Goal: Transaction & Acquisition: Purchase product/service

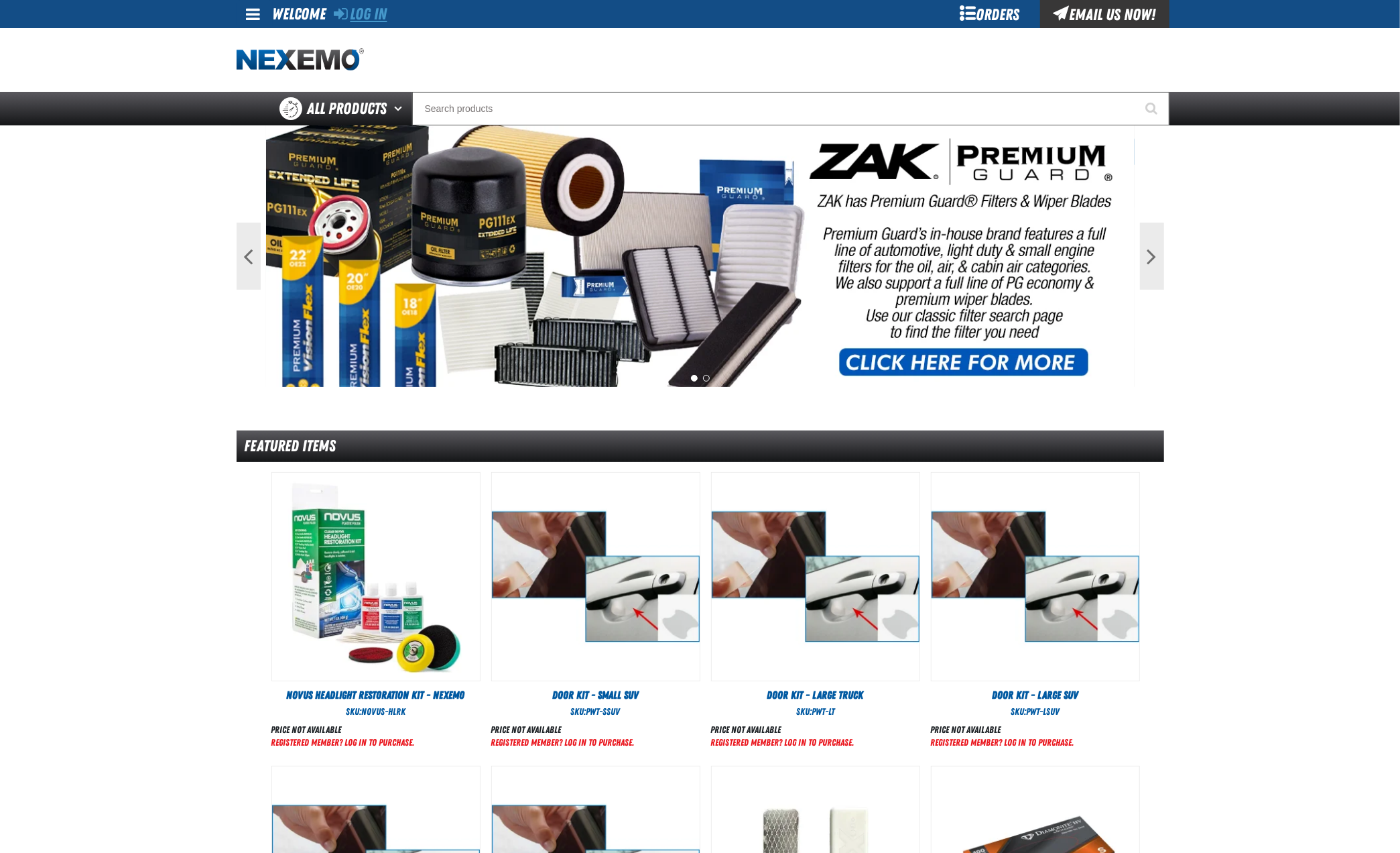
click at [362, 14] on link "Log In" at bounding box center [361, 14] width 53 height 19
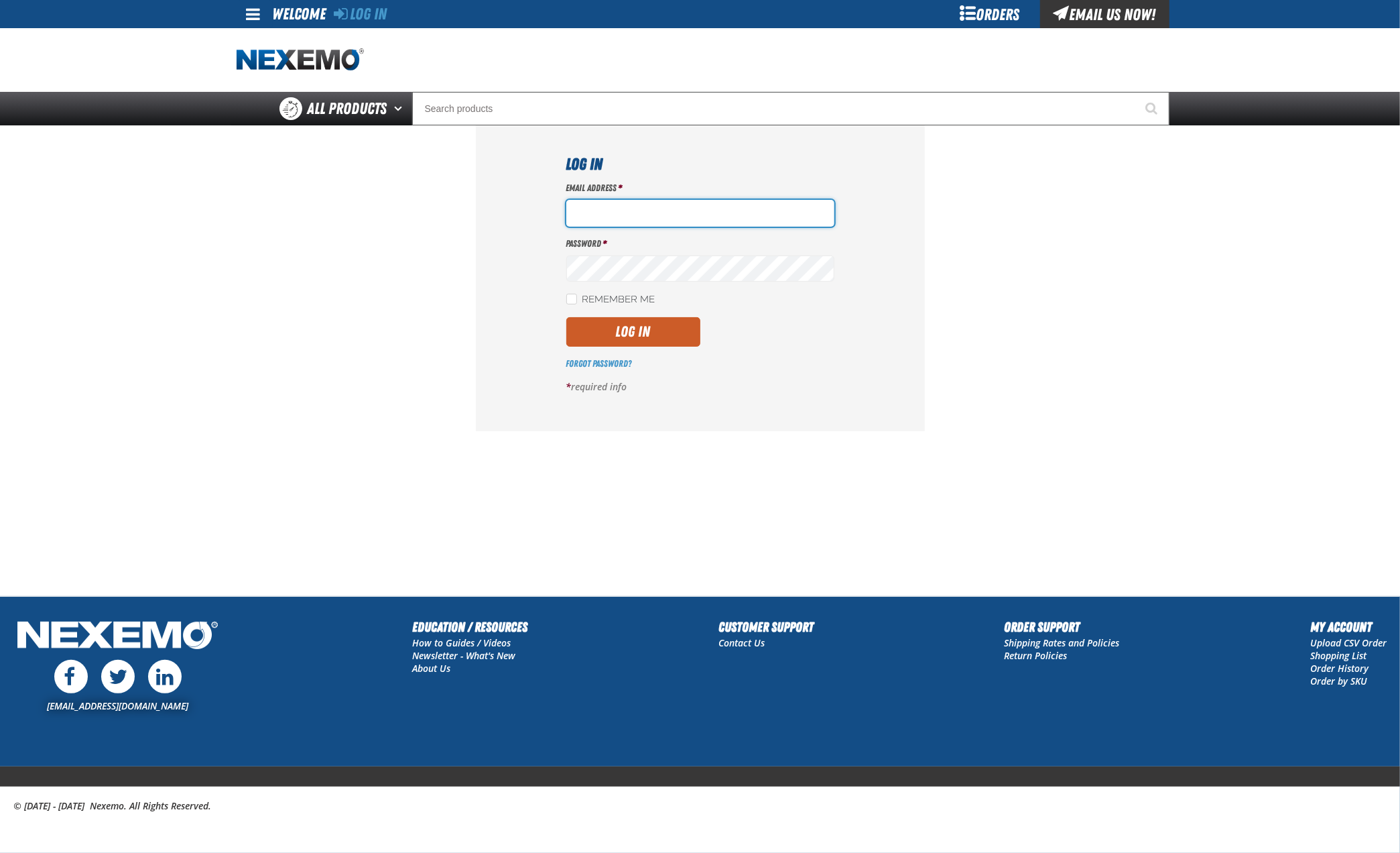
type input "hfernandez@tap-pr.com"
click at [635, 331] on button "Log In" at bounding box center [633, 331] width 134 height 29
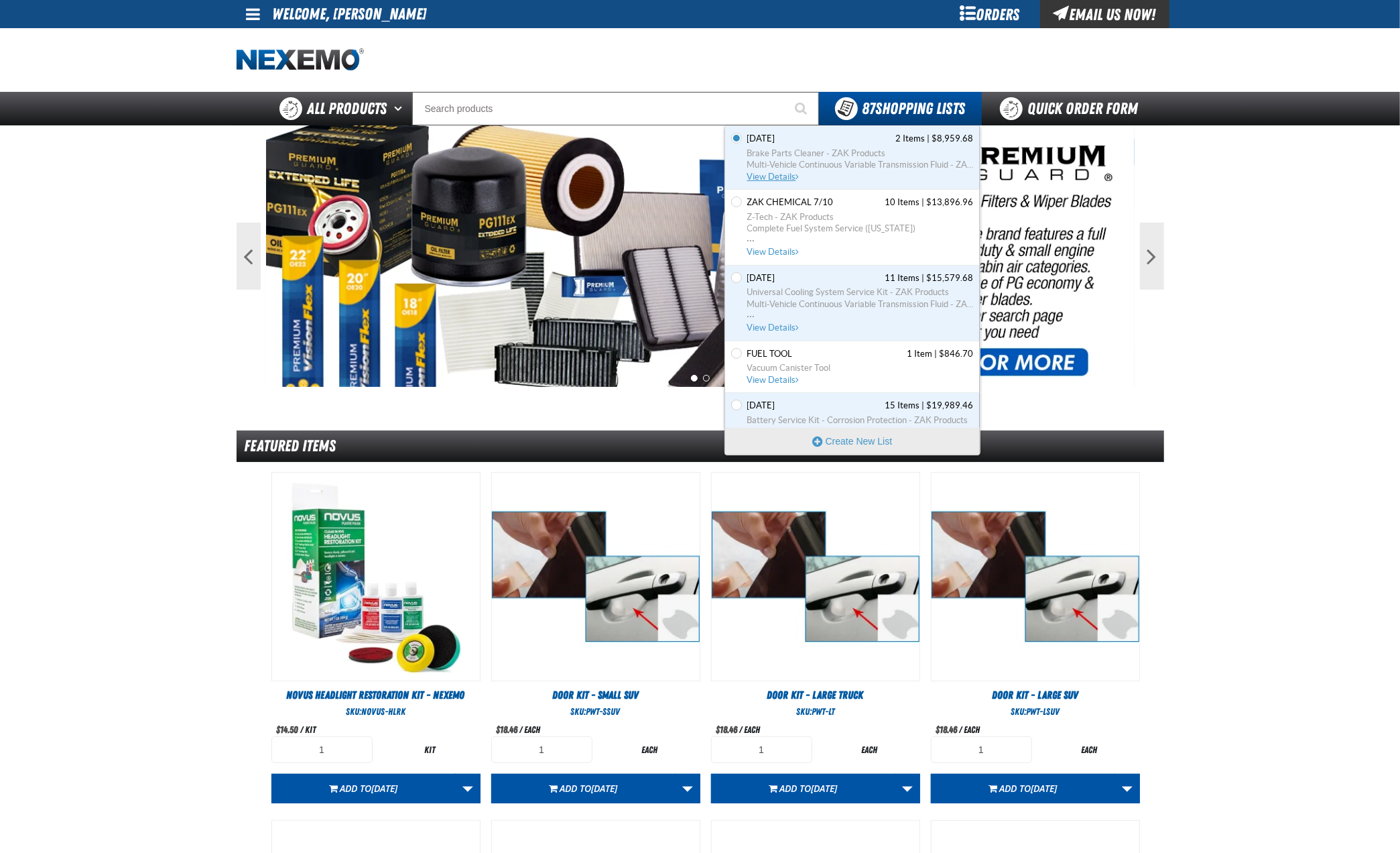
click at [770, 178] on span "View Details" at bounding box center [774, 177] width 54 height 10
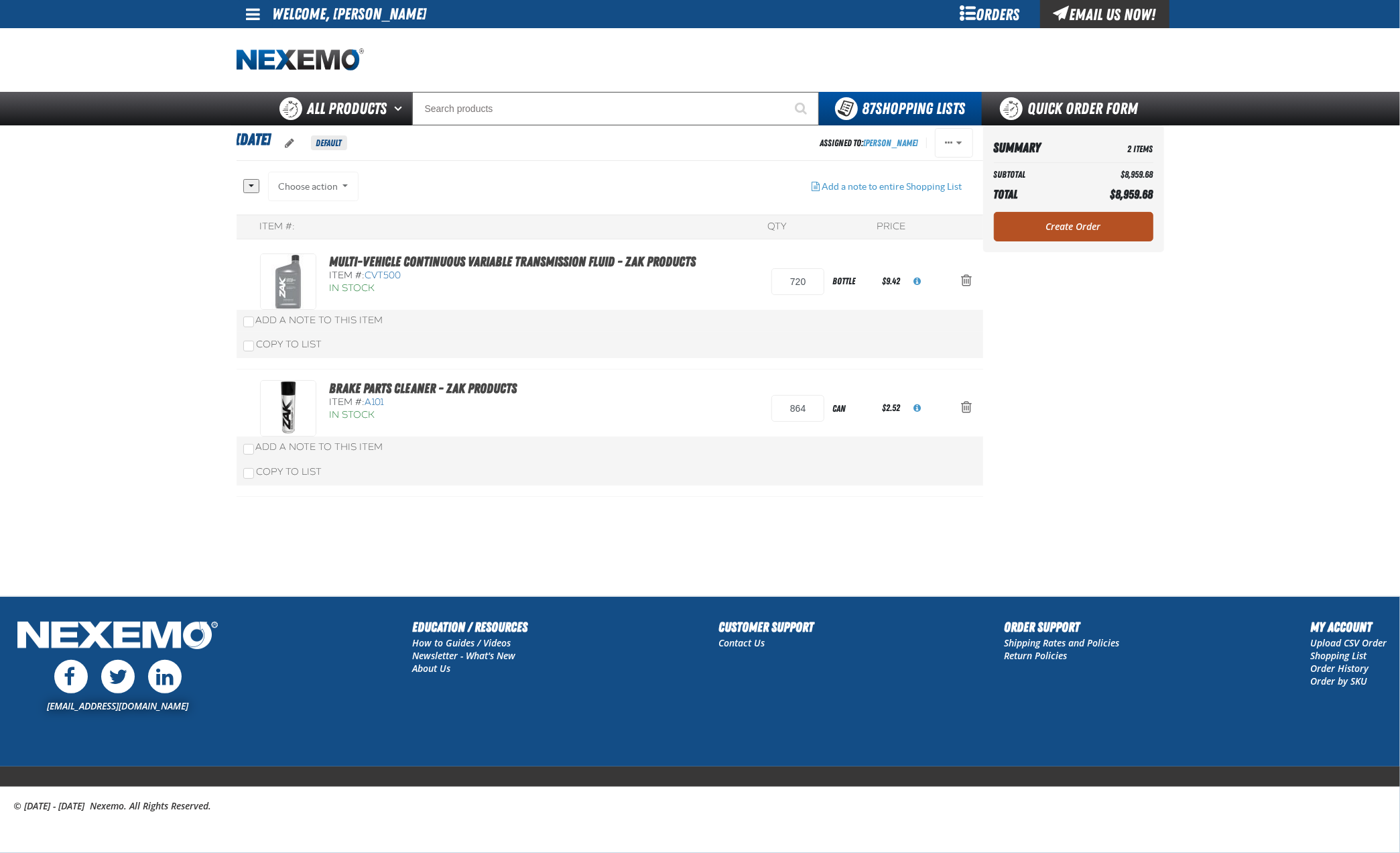
click at [1079, 226] on link "Create Order" at bounding box center [1073, 226] width 159 height 29
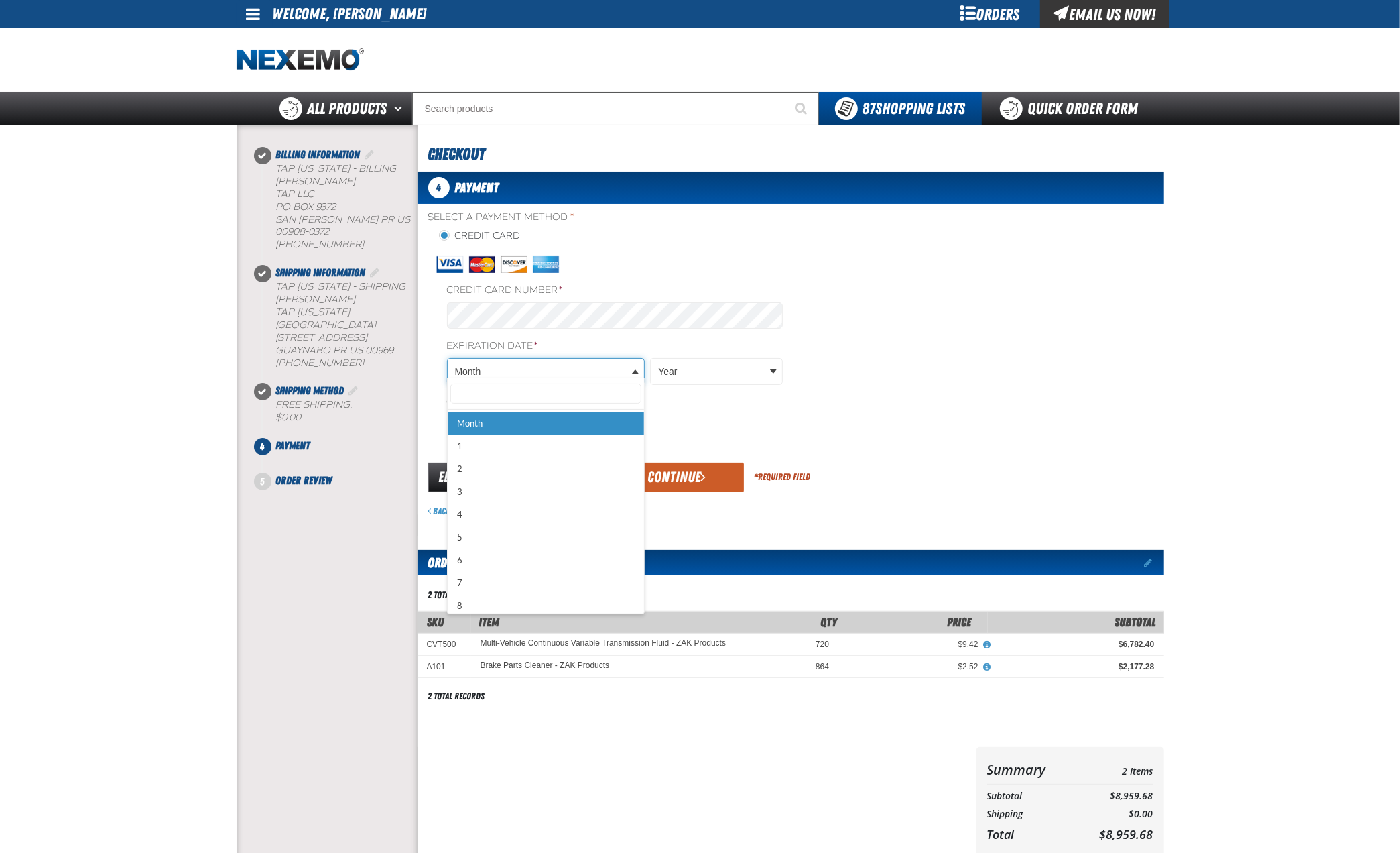
click at [608, 365] on body "Skip to Main Content Staging Site 5.1 Upgrade Site My Account My Account Suppor…" at bounding box center [700, 558] width 1400 height 1118
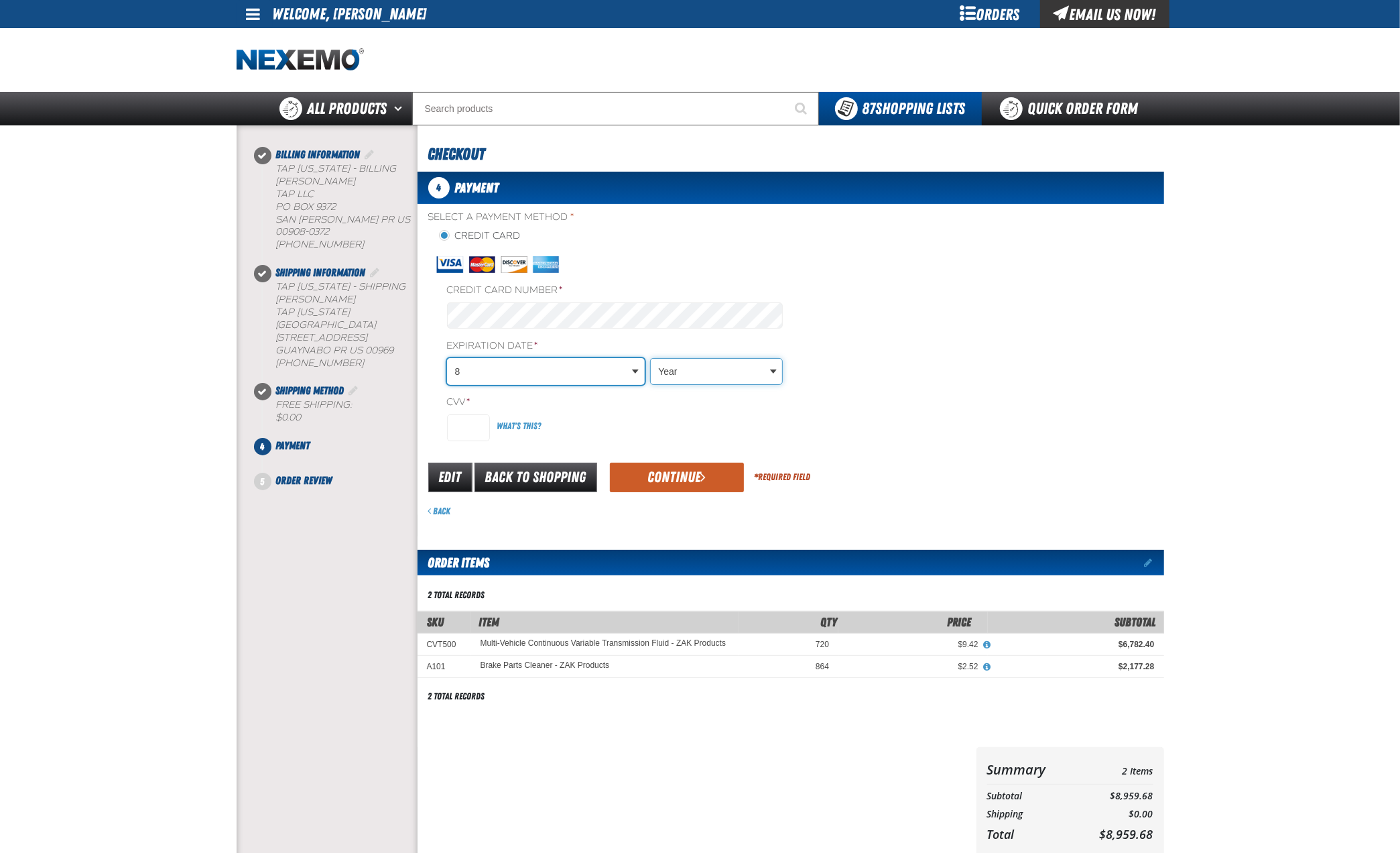
click at [690, 364] on body "Skip to Main Content Staging Site 5.1 Upgrade Site My Account My Account Suppor…" at bounding box center [700, 558] width 1400 height 1118
click at [470, 418] on input "CVV *" at bounding box center [468, 427] width 43 height 27
type input "721"
click at [680, 470] on button "Continue" at bounding box center [677, 477] width 134 height 29
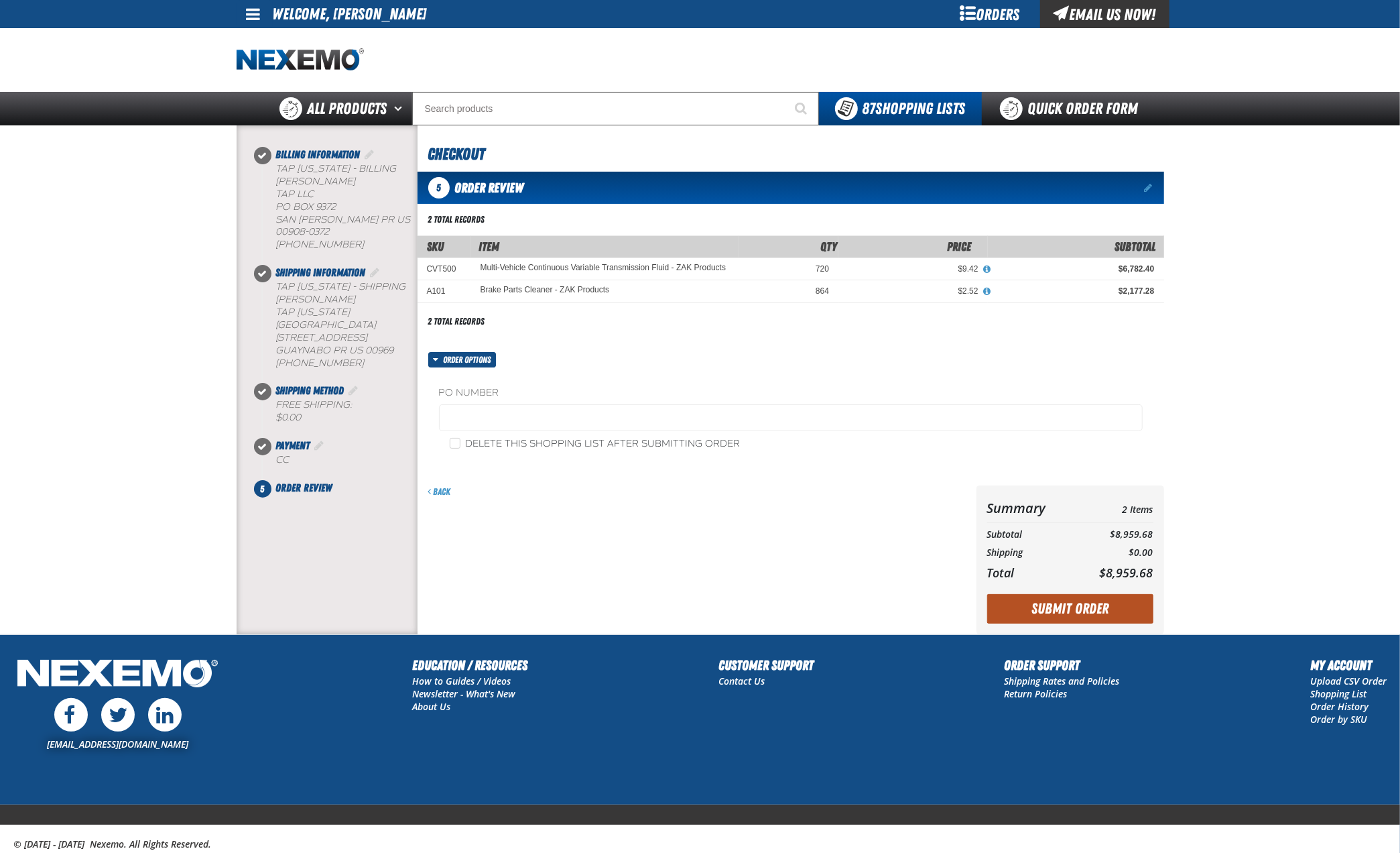
click at [1079, 602] on button "Submit Order" at bounding box center [1071, 609] width 167 height 29
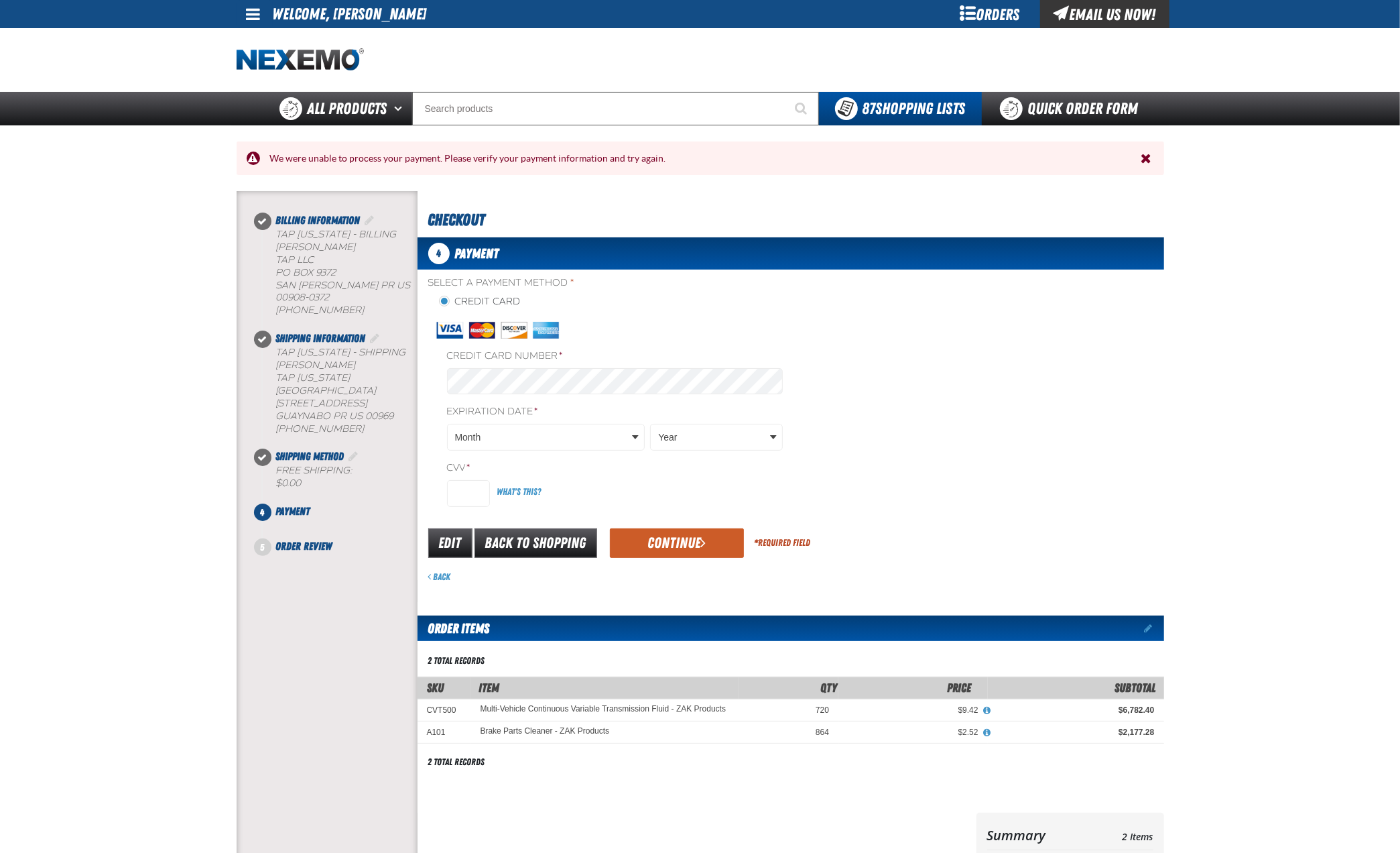
click at [1145, 161] on span "Close the Notification" at bounding box center [1147, 158] width 11 height 14
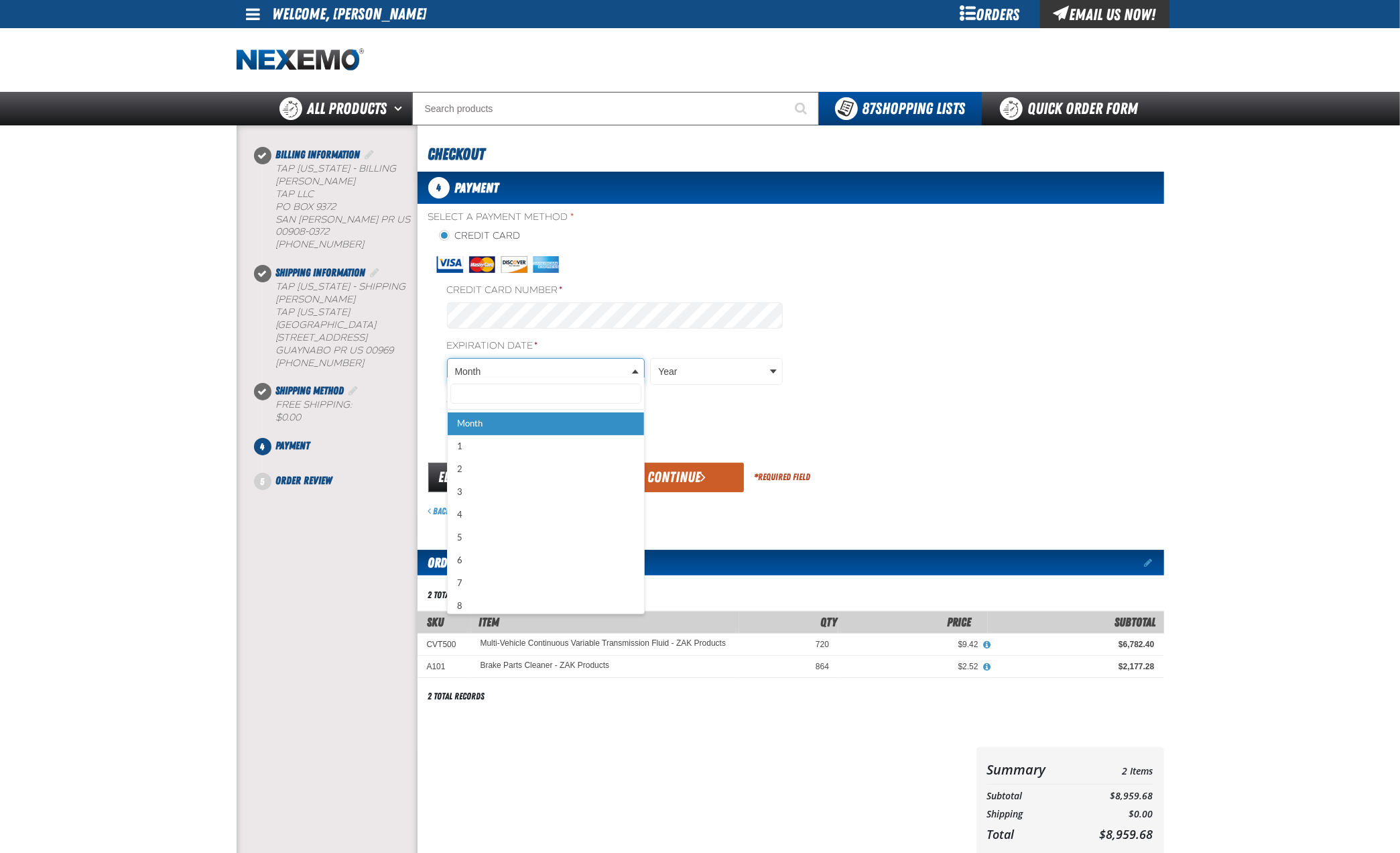
click at [625, 362] on body "Skip to Main Content Staging Site 5.1 Upgrade Site My Account My Account Suppor…" at bounding box center [700, 558] width 1400 height 1118
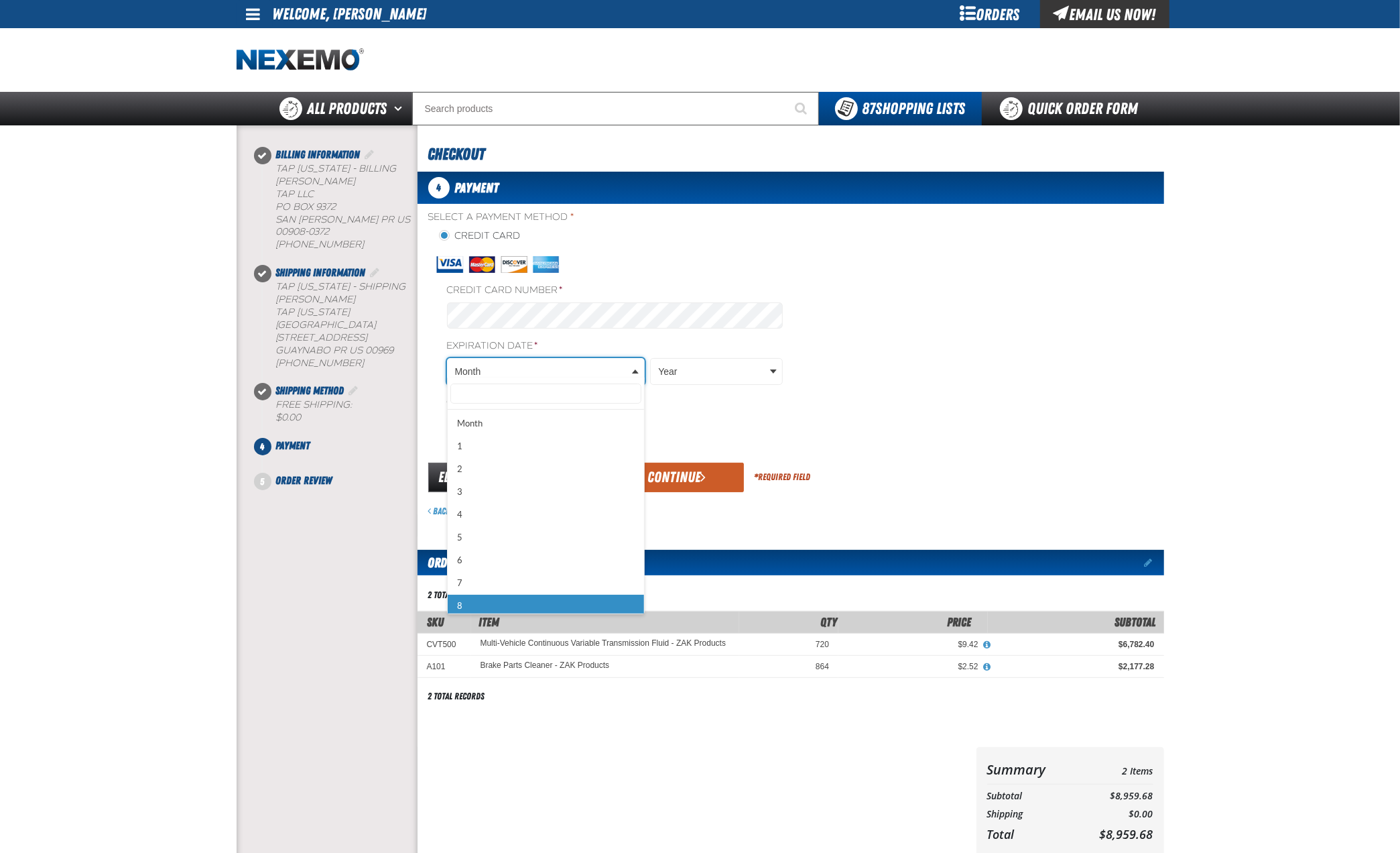
scroll to position [26, 0]
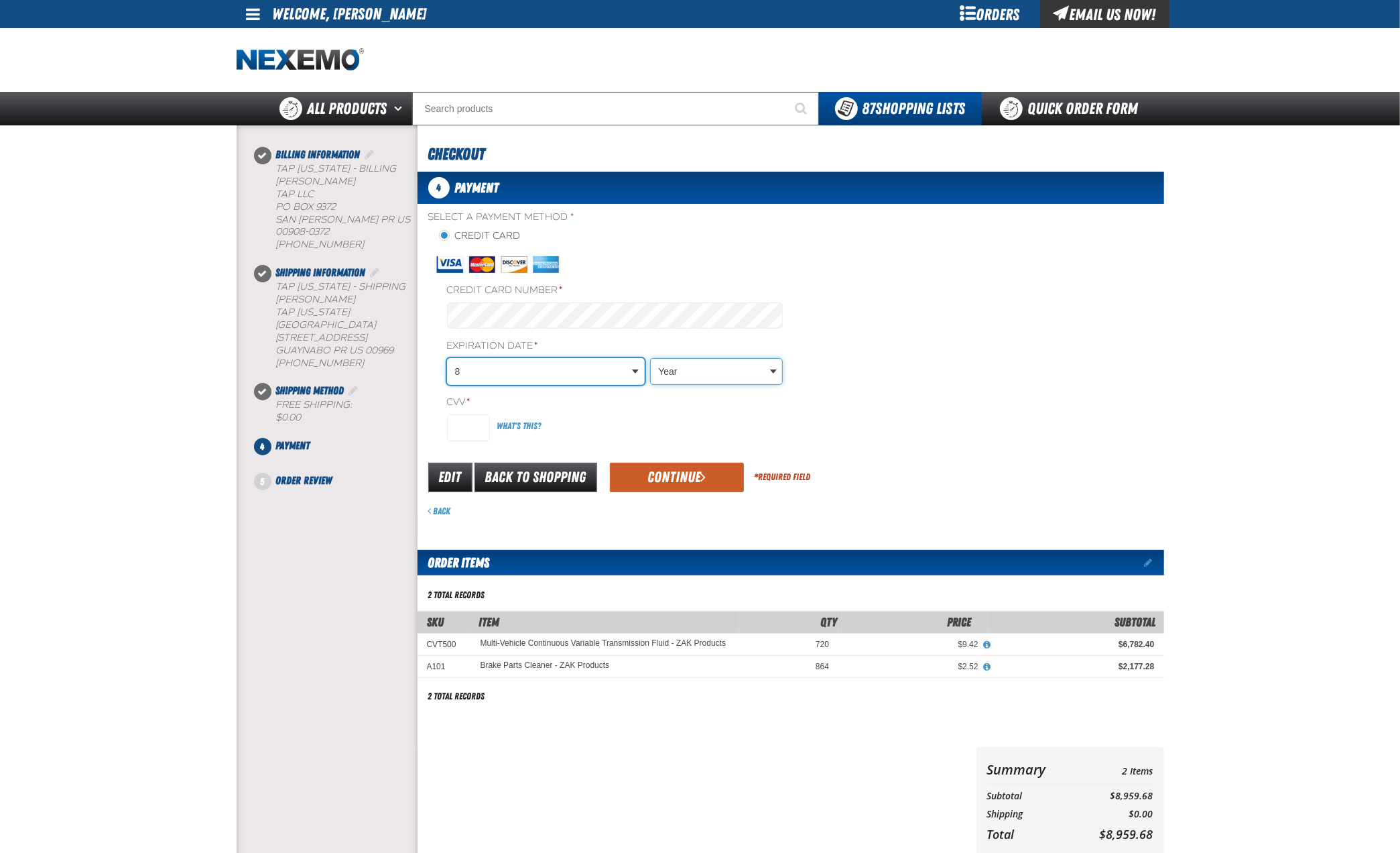
click at [735, 368] on body "Skip to Main Content Staging Site 5.1 Upgrade Site My Account My Account Suppor…" at bounding box center [700, 558] width 1400 height 1118
click at [472, 422] on input "CVV *" at bounding box center [468, 427] width 43 height 27
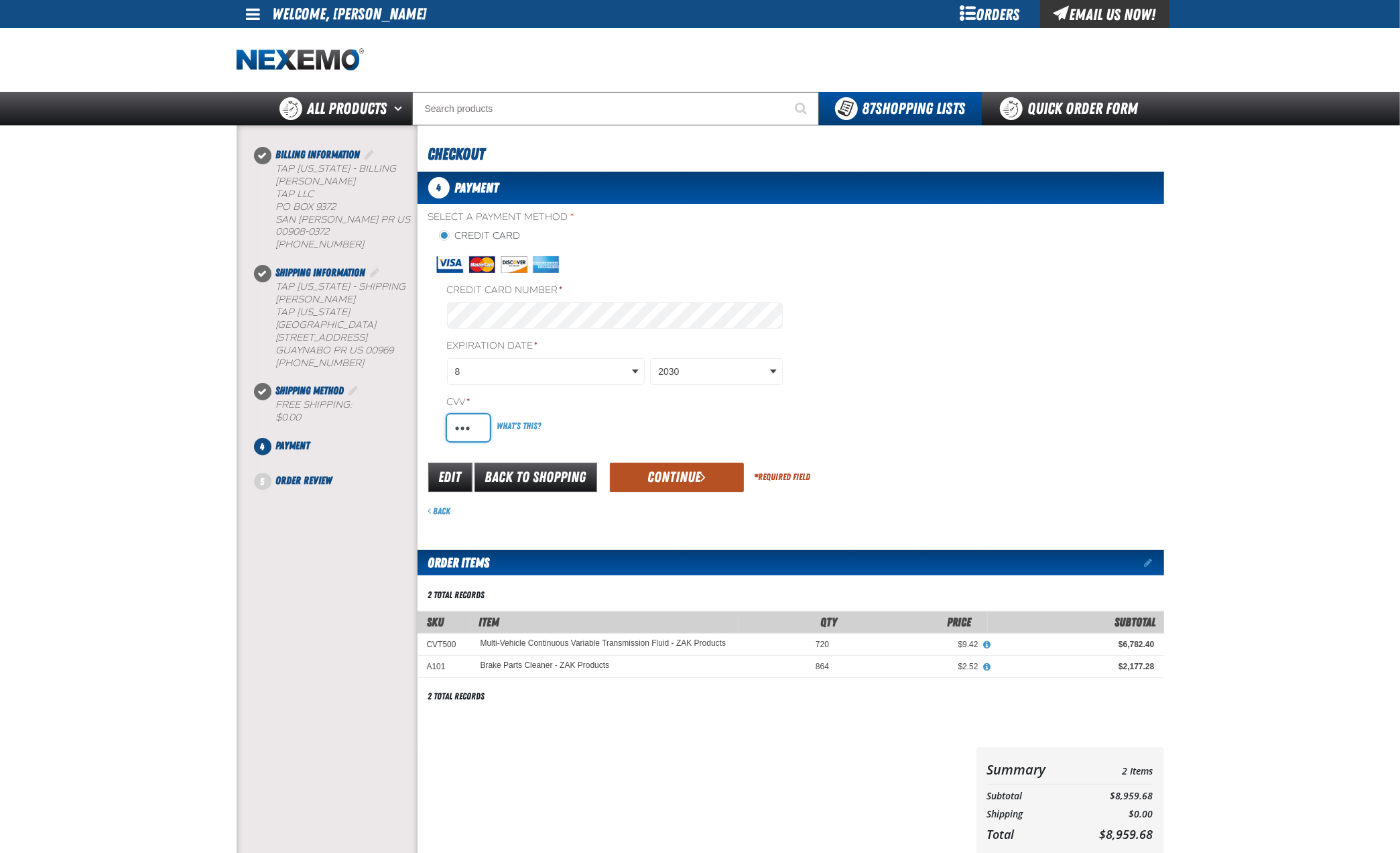
type input "721"
click at [676, 470] on button "Continue" at bounding box center [677, 477] width 134 height 29
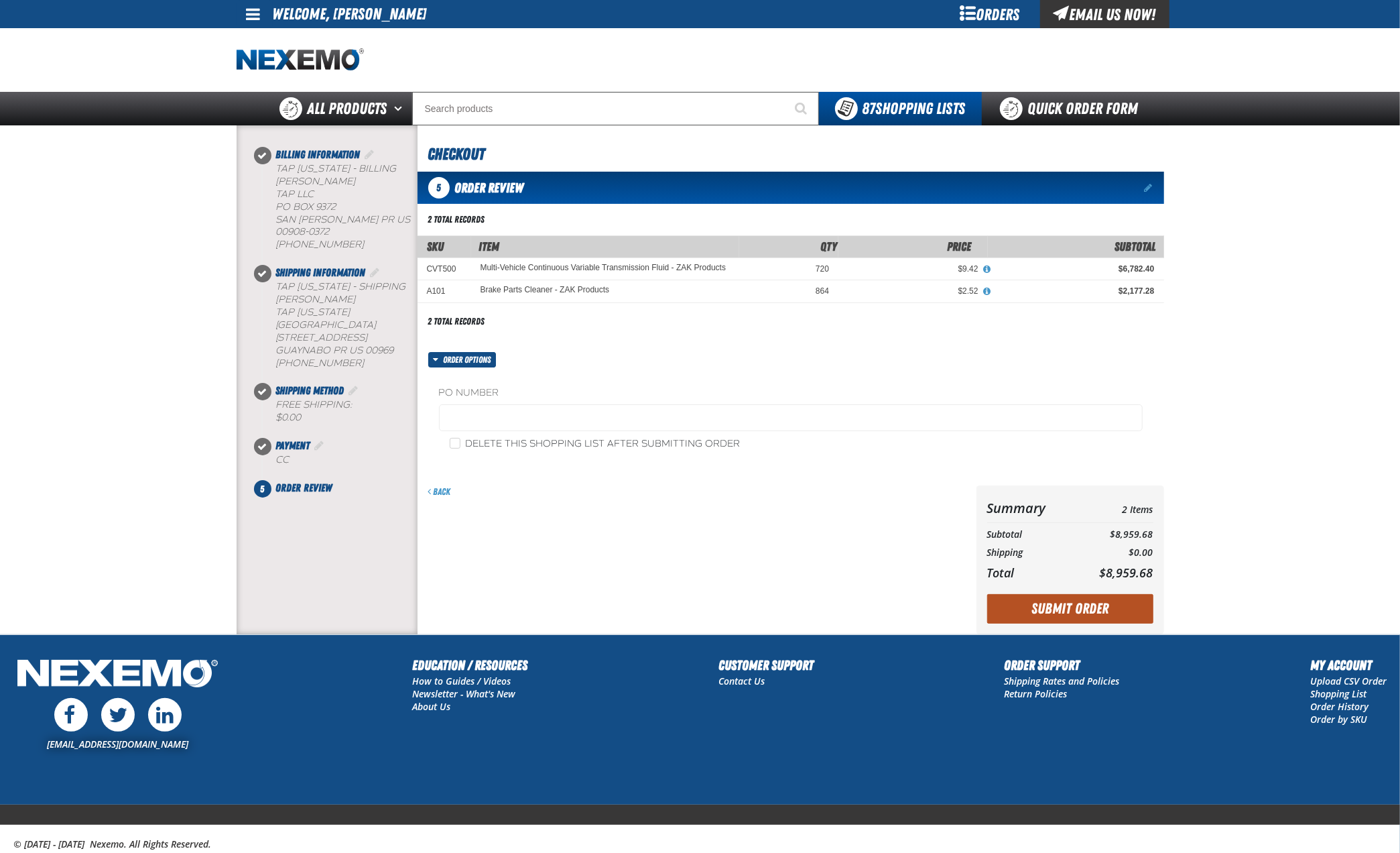
click at [1073, 607] on button "Submit Order" at bounding box center [1071, 609] width 167 height 29
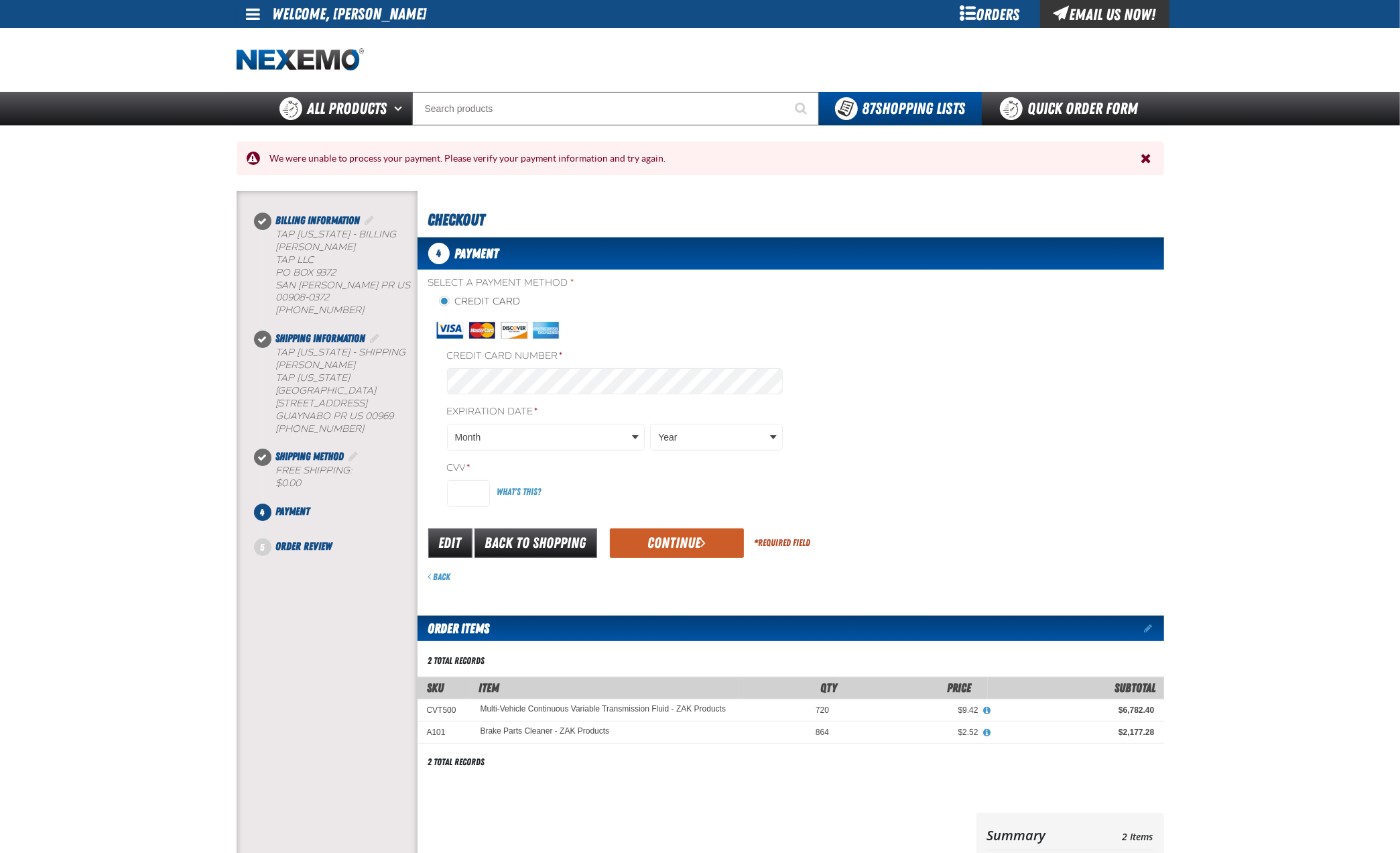
click at [1143, 159] on span "Close the Notification" at bounding box center [1147, 158] width 11 height 14
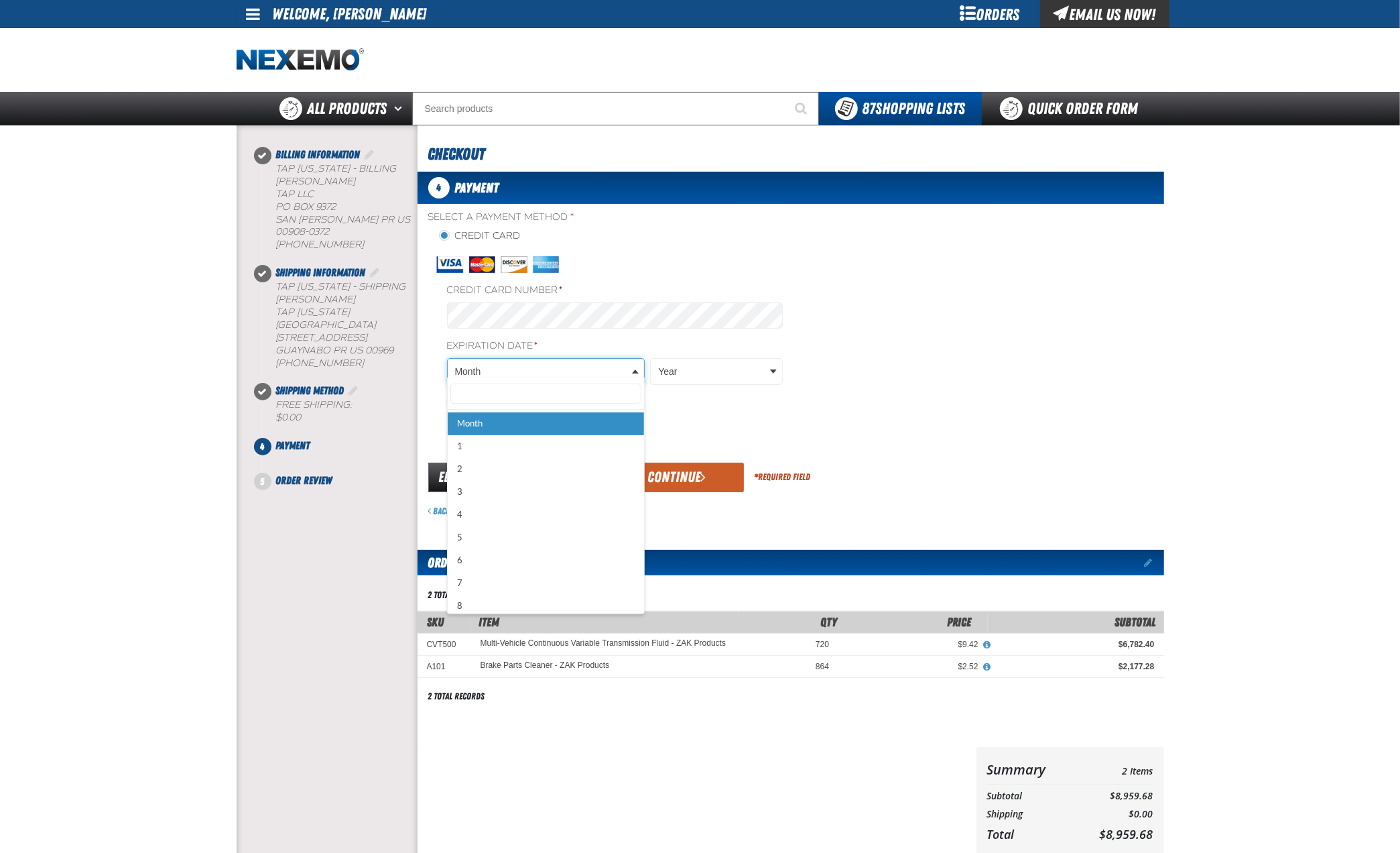
click at [629, 362] on body "Skip to Main Content Staging Site 5.1 Upgrade Site My Account My Account Suppor…" at bounding box center [700, 558] width 1400 height 1118
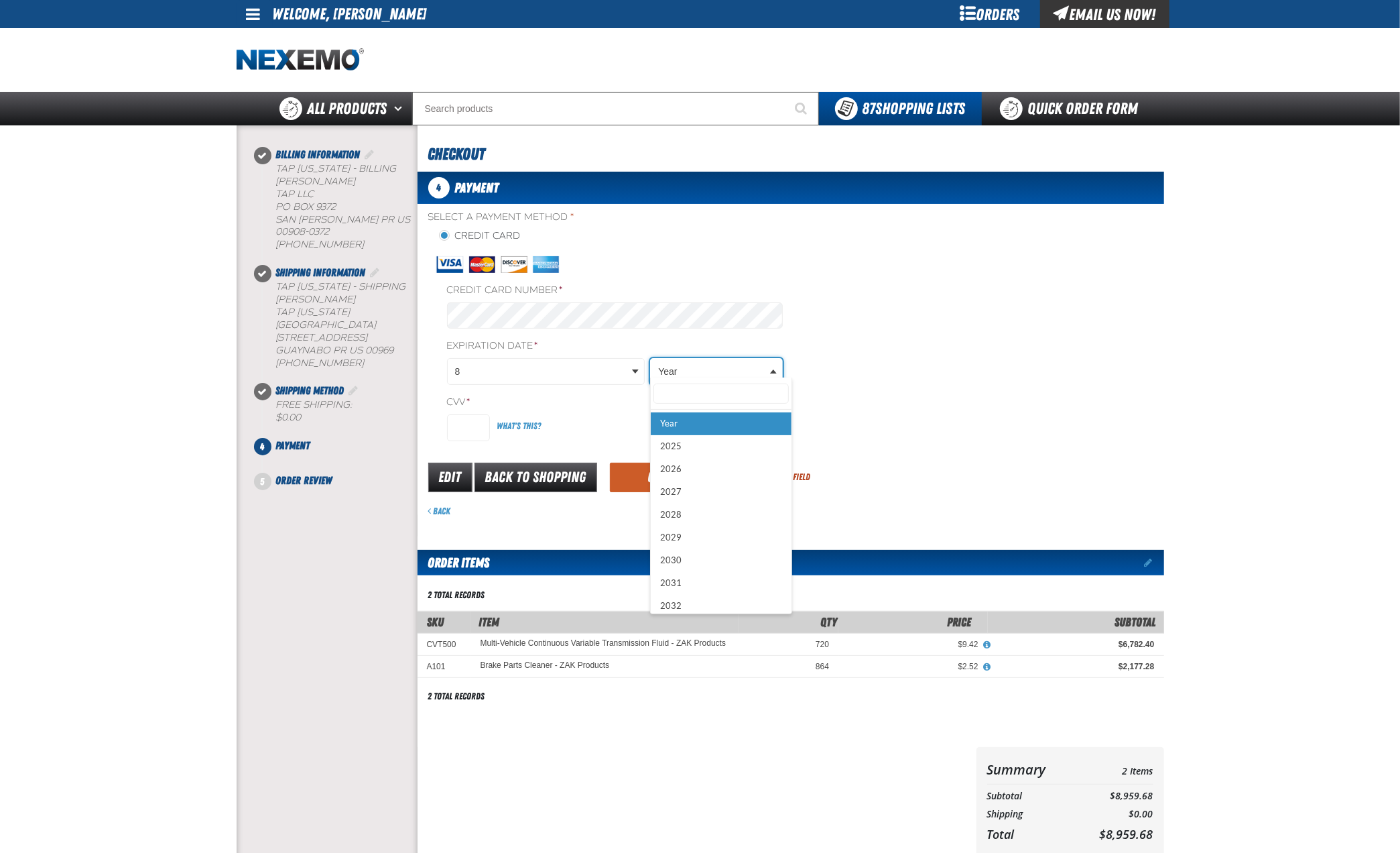
click at [700, 361] on body "Skip to Main Content Staging Site 5.1 Upgrade Site My Account My Account Suppor…" at bounding box center [700, 558] width 1400 height 1118
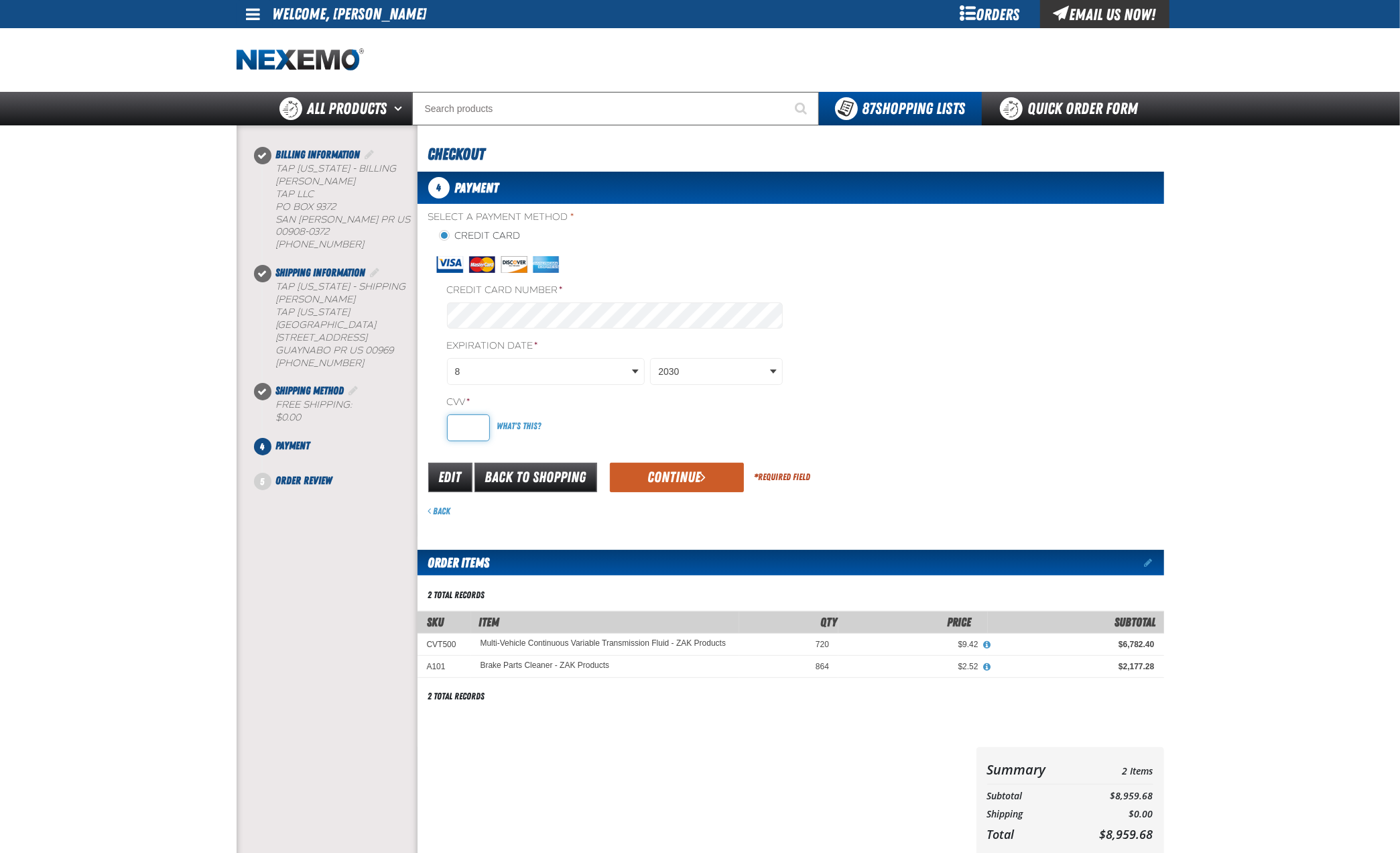
click at [465, 422] on input "CVV *" at bounding box center [468, 427] width 43 height 27
type input "721"
click at [650, 470] on button "Continue" at bounding box center [677, 477] width 134 height 29
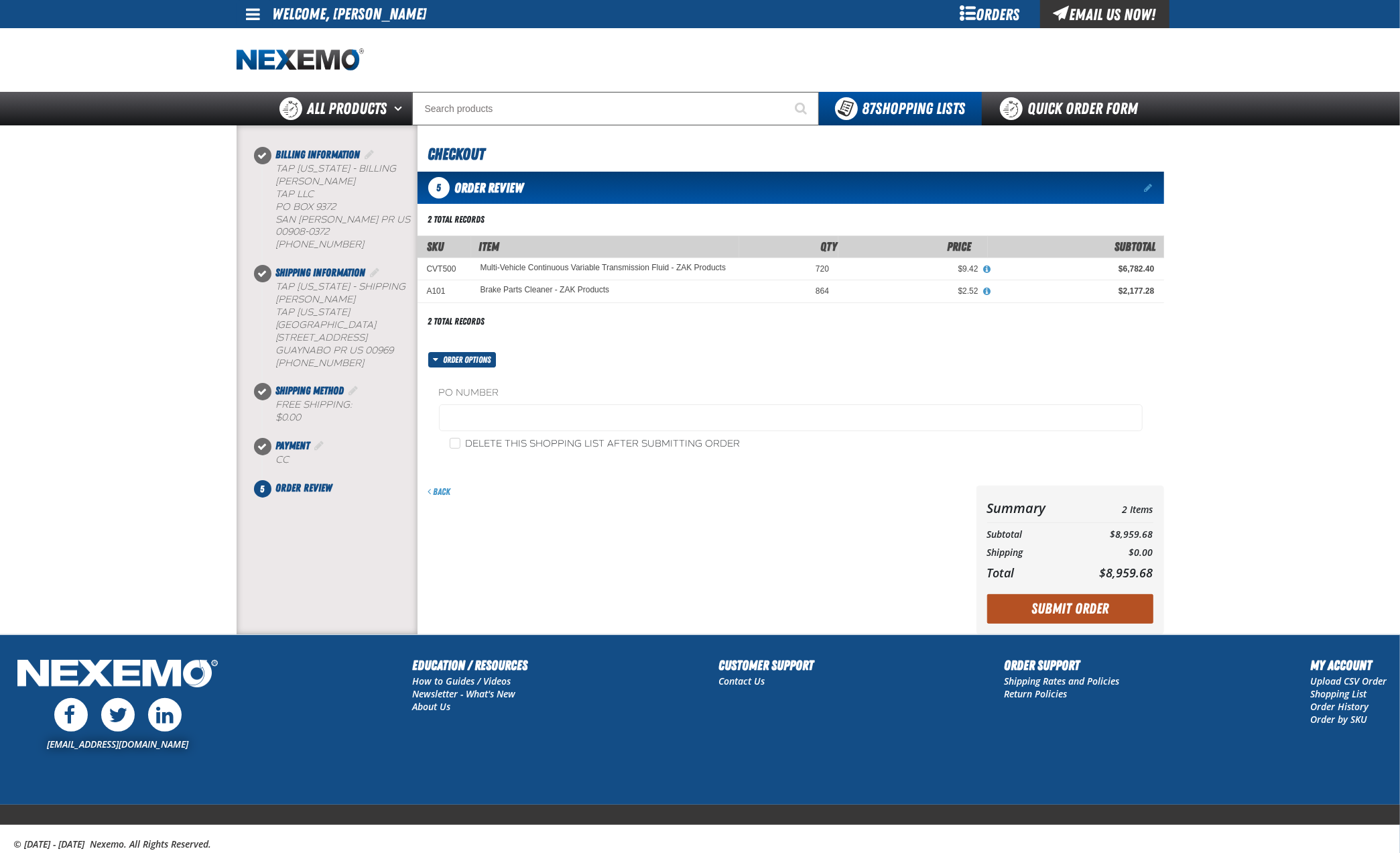
click at [1041, 604] on button "Submit Order" at bounding box center [1071, 609] width 167 height 29
